Goal: Information Seeking & Learning: Learn about a topic

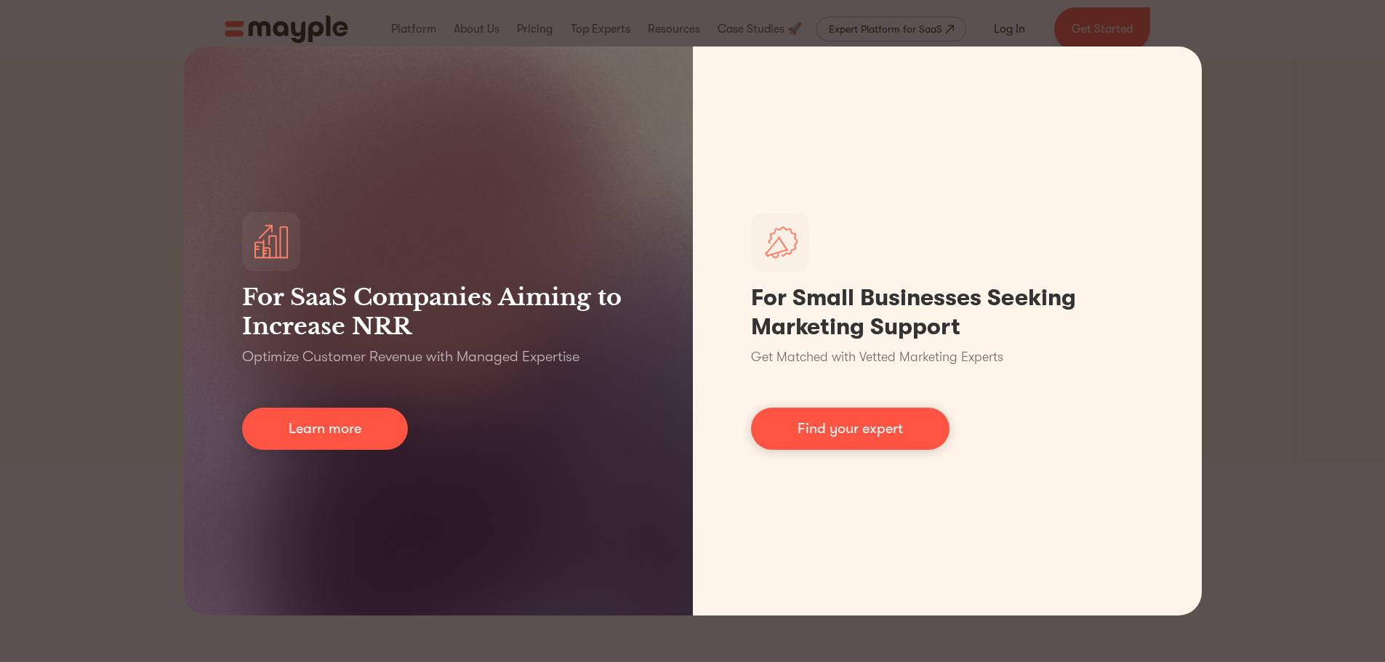
click at [1260, 273] on div "For SaaS Companies Aiming to Increase NRR Optimize Customer Revenue with Manage…" at bounding box center [692, 331] width 1385 height 662
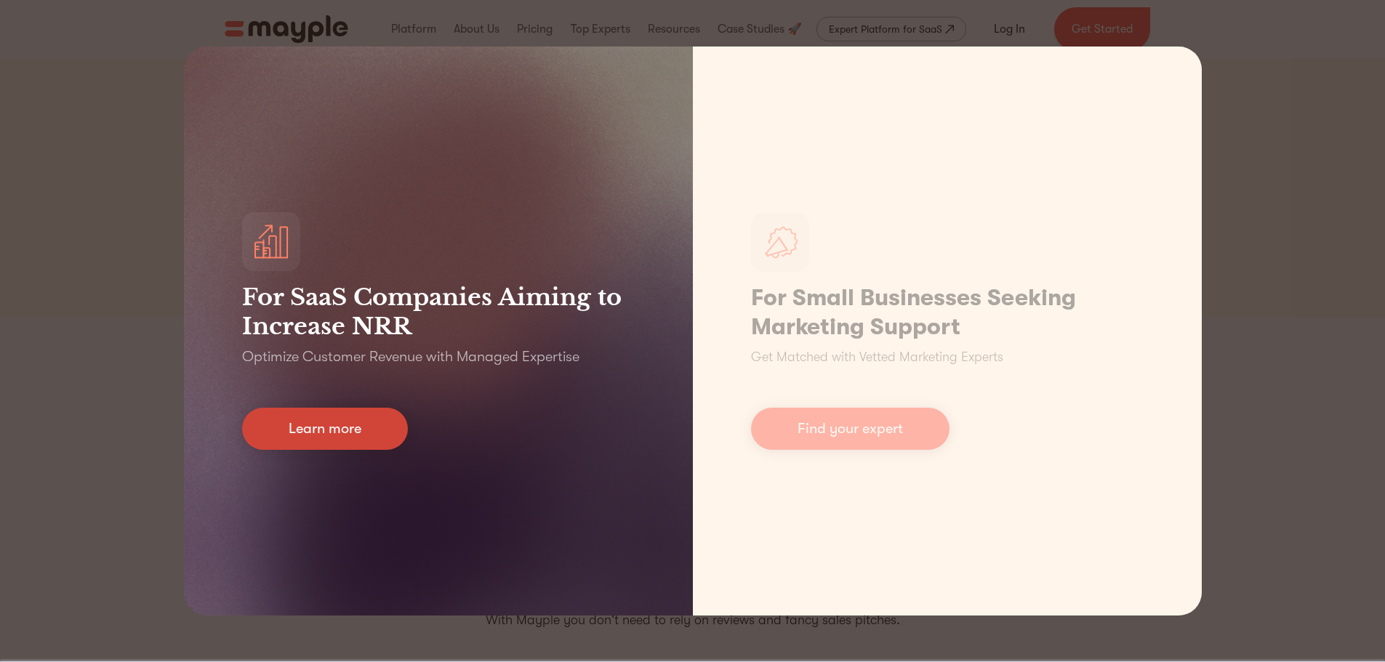
click at [275, 419] on link "Learn more" at bounding box center [325, 429] width 166 height 42
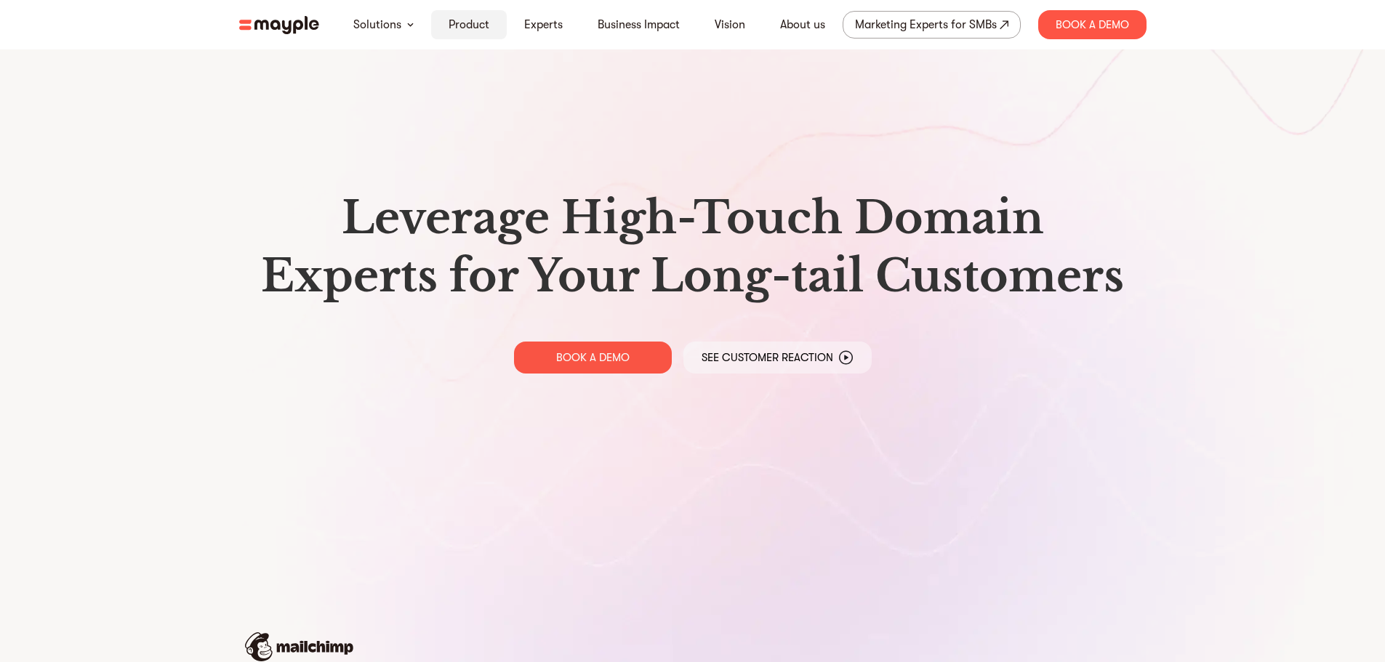
click at [457, 32] on link "Product" at bounding box center [468, 24] width 41 height 17
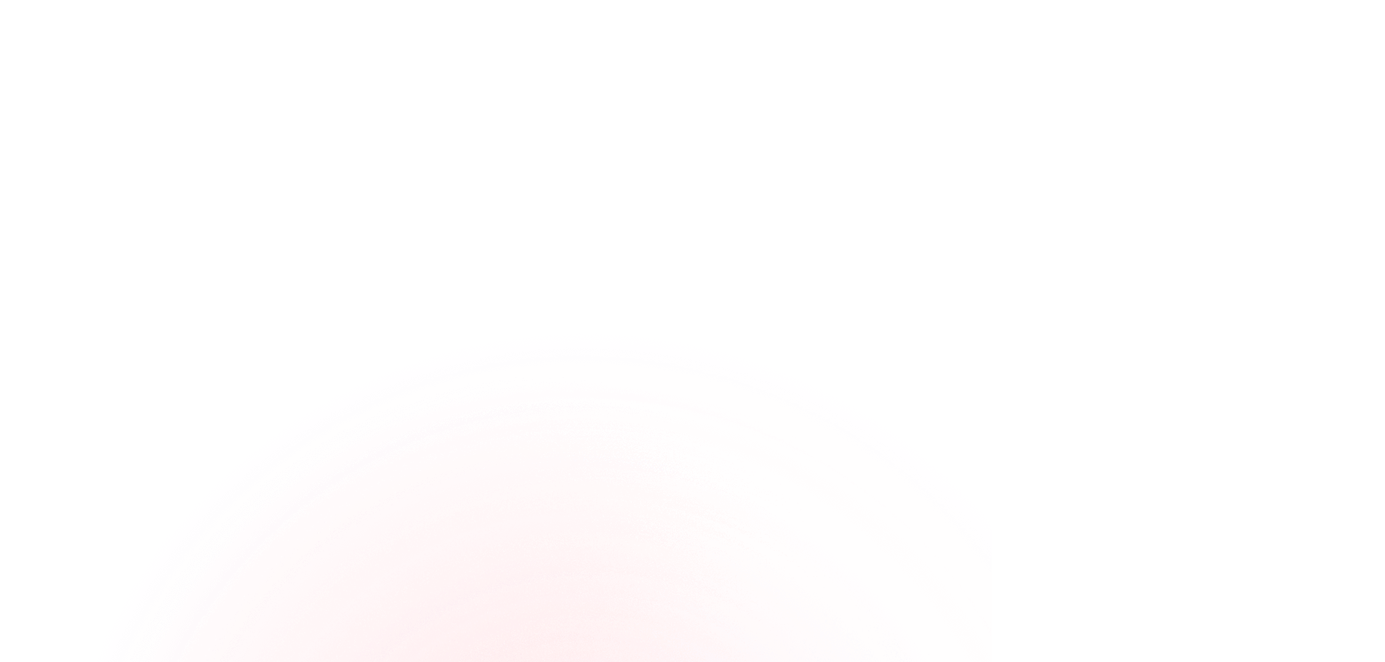
scroll to position [1163, 0]
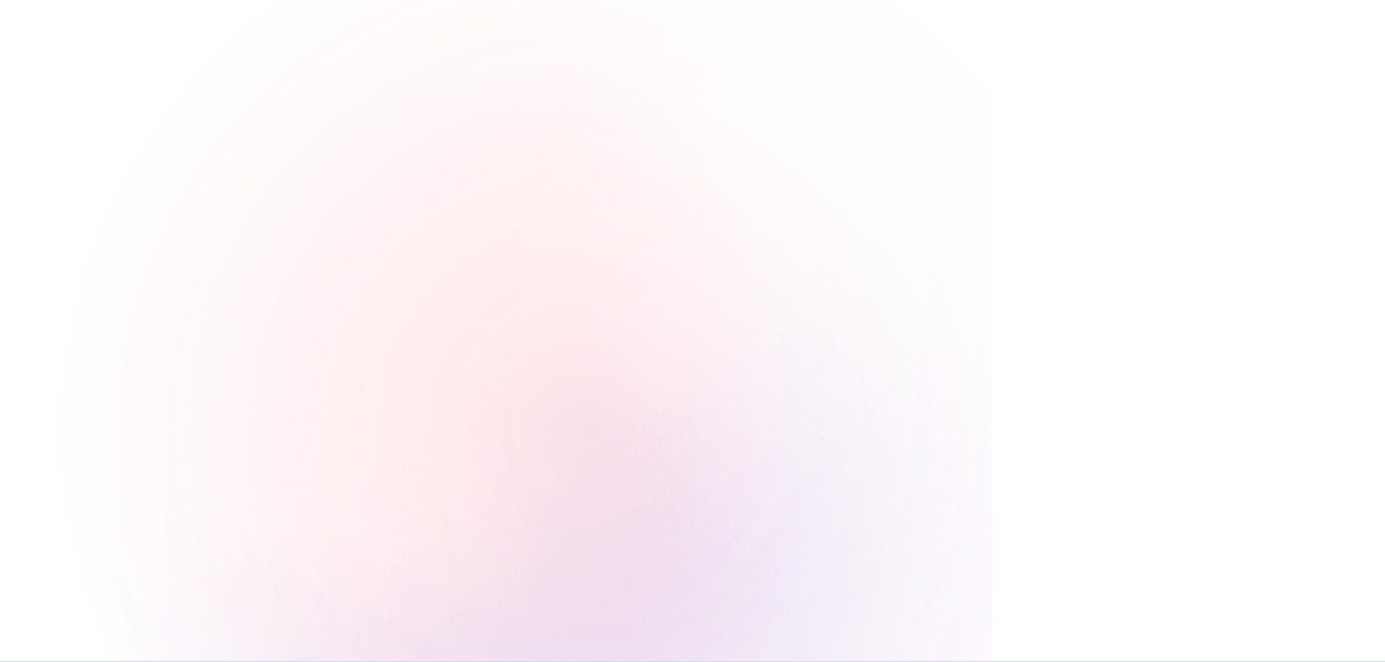
drag, startPoint x: 1384, startPoint y: 142, endPoint x: 1395, endPoint y: 395, distance: 252.4
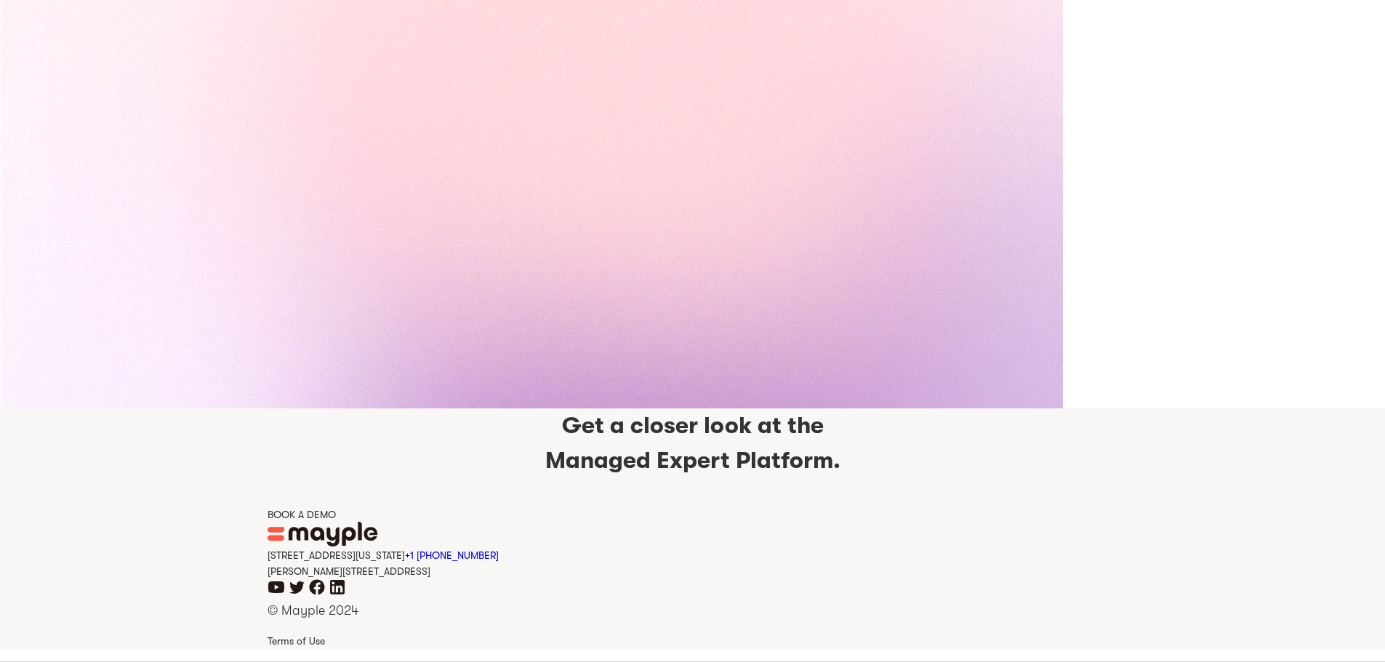
scroll to position [6469, 0]
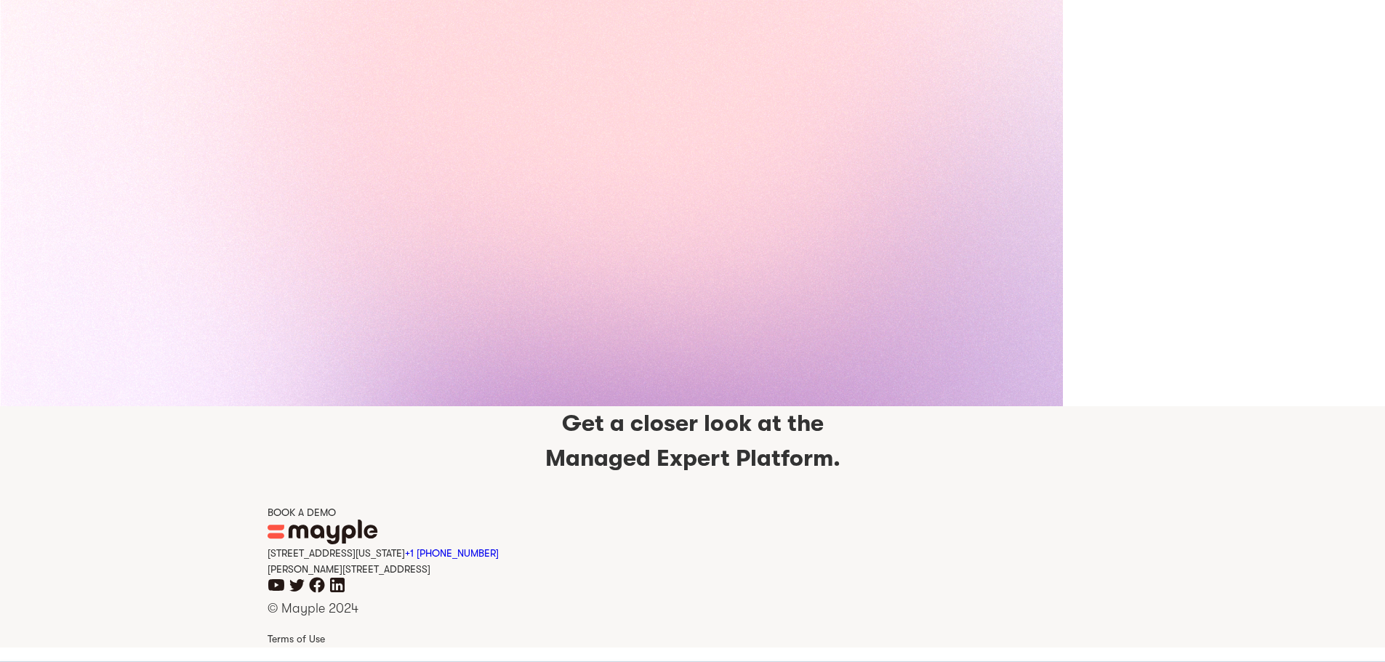
drag, startPoint x: 1392, startPoint y: 150, endPoint x: 1380, endPoint y: 673, distance: 522.7
